Goal: Task Accomplishment & Management: Manage account settings

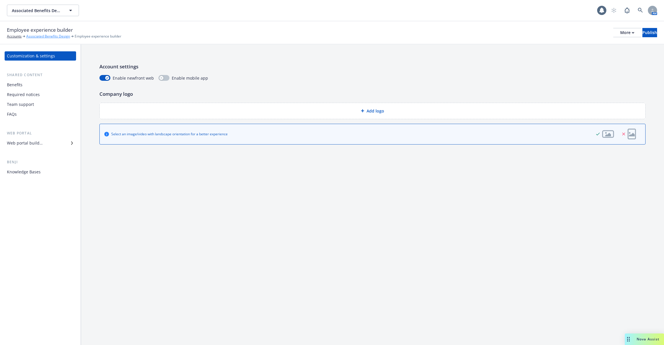
click at [51, 34] on link "Associated Benefits Design" at bounding box center [48, 36] width 44 height 5
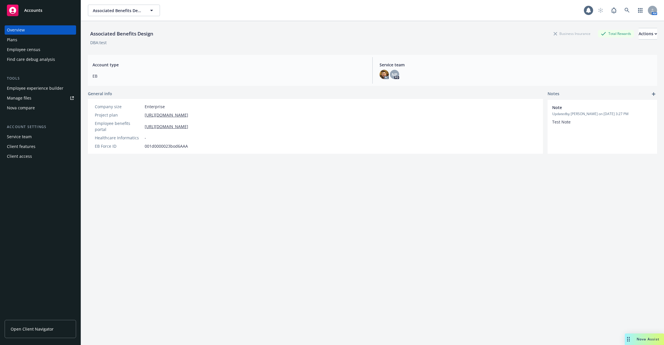
click at [42, 86] on div "Employee experience builder" at bounding box center [35, 88] width 56 height 9
click at [40, 100] on link "Manage files" at bounding box center [40, 97] width 71 height 9
click at [627, 12] on icon at bounding box center [627, 10] width 5 height 5
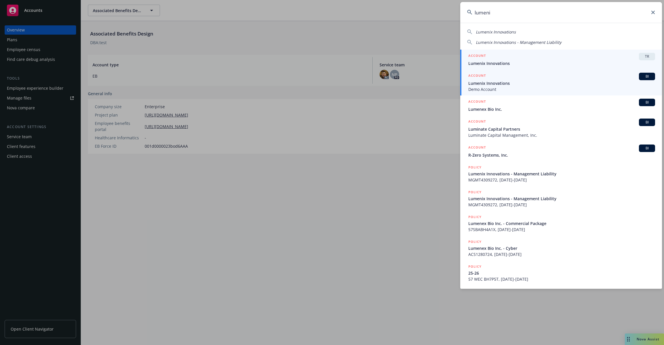
type input "lumeni"
click at [547, 57] on div "ACCOUNT TR" at bounding box center [561, 56] width 187 height 7
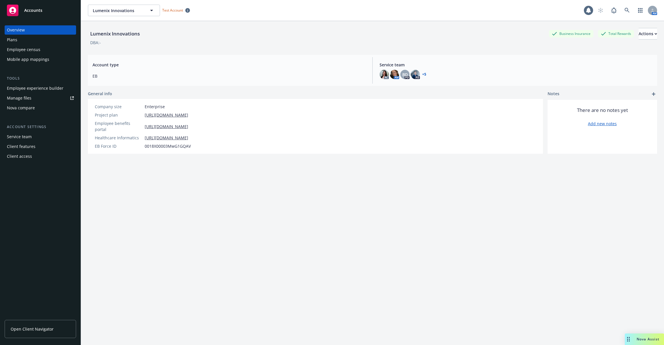
click at [46, 86] on div "Employee experience builder" at bounding box center [35, 88] width 56 height 9
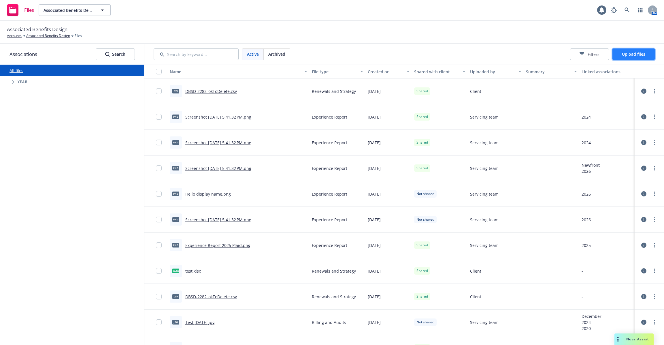
click at [633, 55] on span "Upload files" at bounding box center [633, 53] width 23 height 5
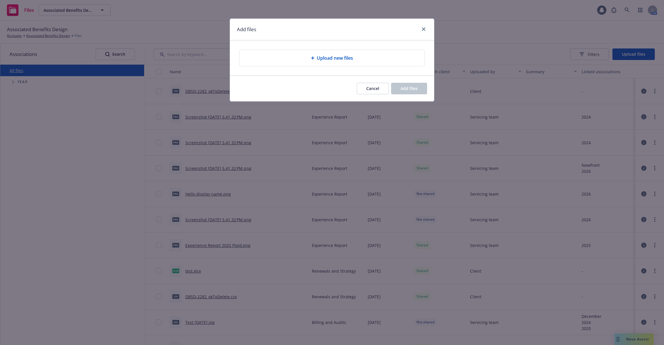
click at [352, 59] on span "Upload new files" at bounding box center [335, 57] width 36 height 7
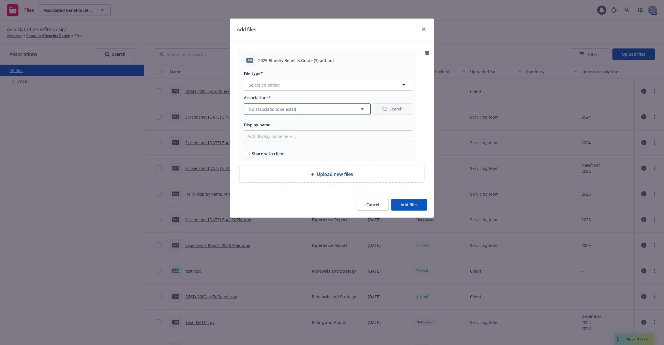
click at [306, 110] on button "No associations selected" at bounding box center [307, 109] width 127 height 12
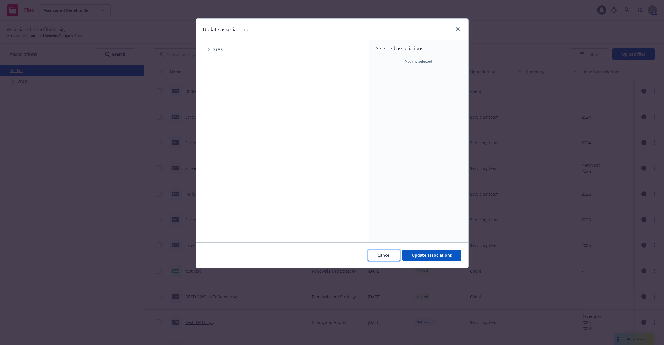
click at [393, 250] on button "Cancel" at bounding box center [384, 255] width 32 height 12
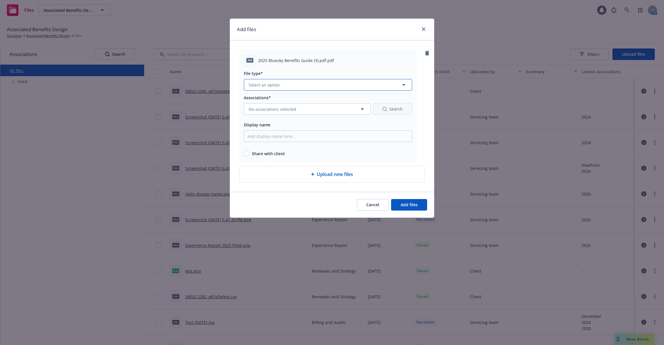
click at [349, 89] on button "Select an option" at bounding box center [328, 85] width 168 height 12
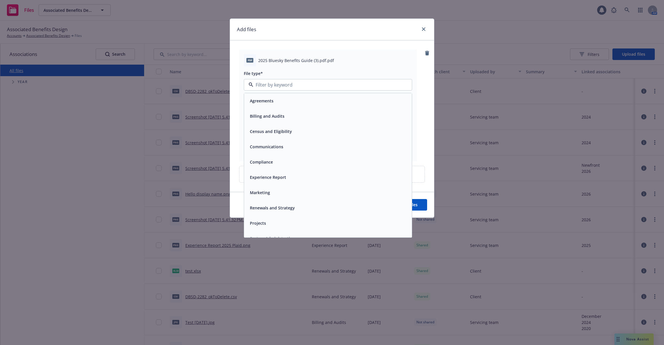
scroll to position [9, 0]
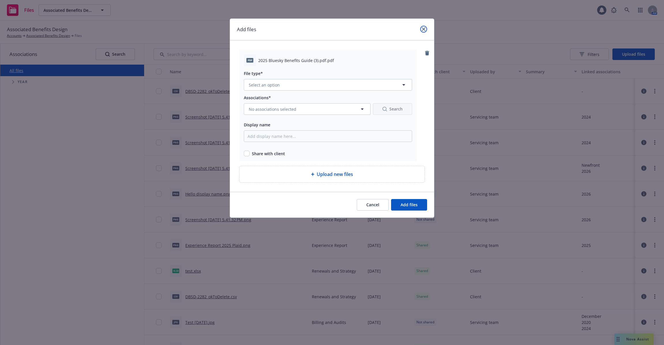
click at [424, 28] on icon "close" at bounding box center [423, 28] width 3 height 3
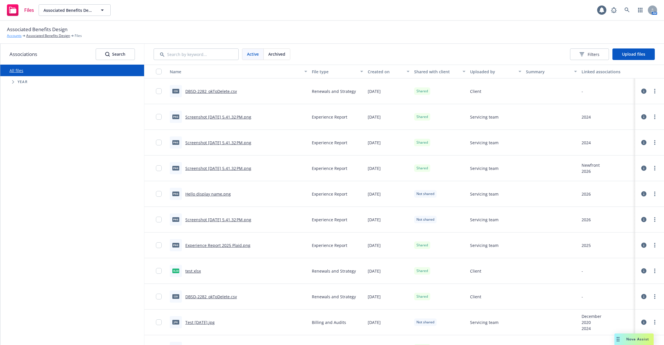
click at [16, 37] on link "Accounts" at bounding box center [14, 35] width 15 height 5
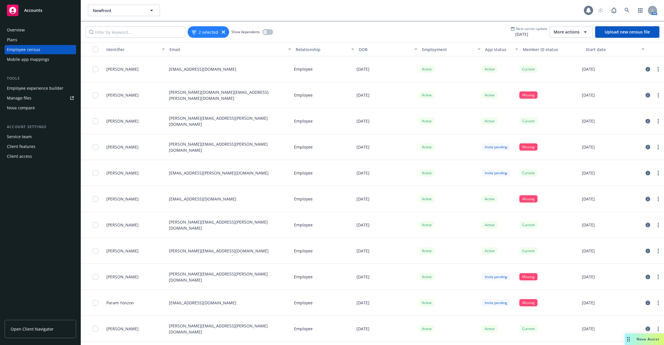
click at [588, 9] on icon at bounding box center [588, 10] width 5 height 5
